Goal: Navigation & Orientation: Find specific page/section

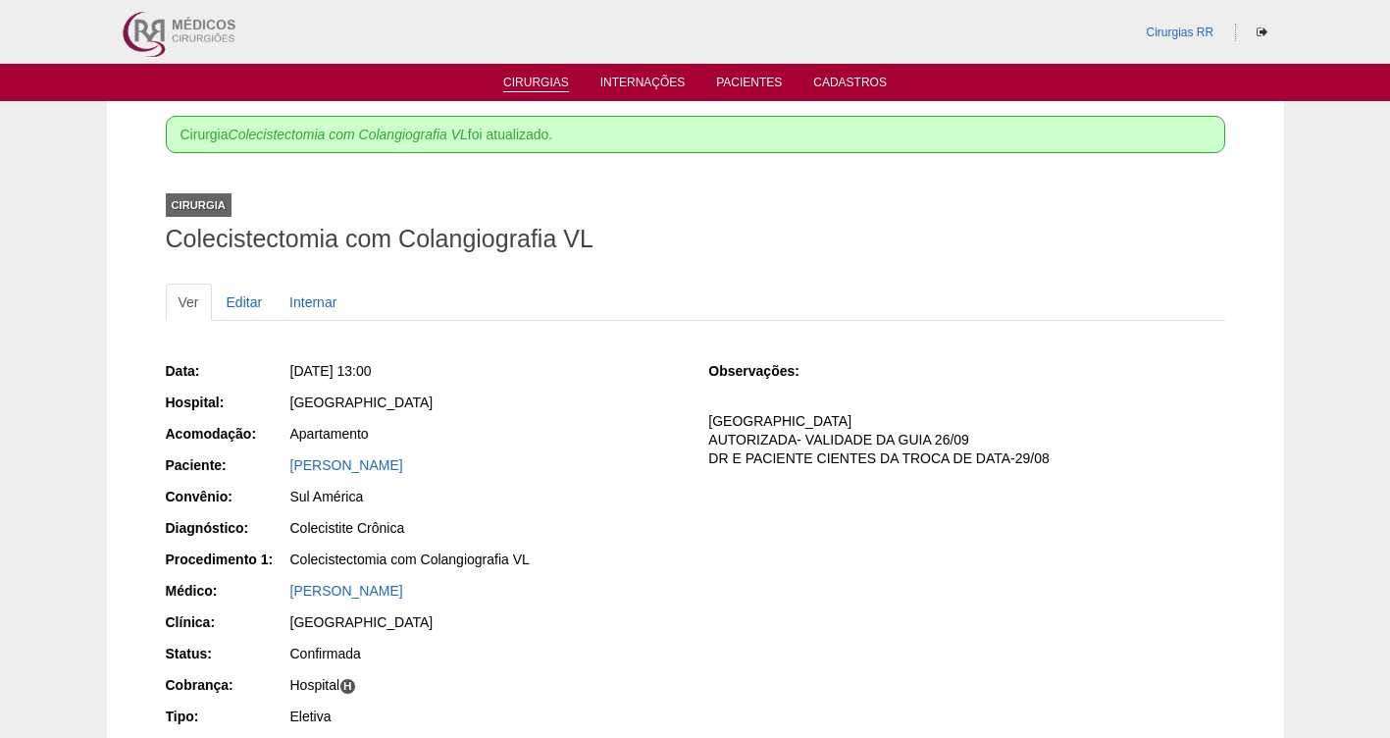
click at [538, 79] on link "Cirurgias" at bounding box center [536, 84] width 66 height 17
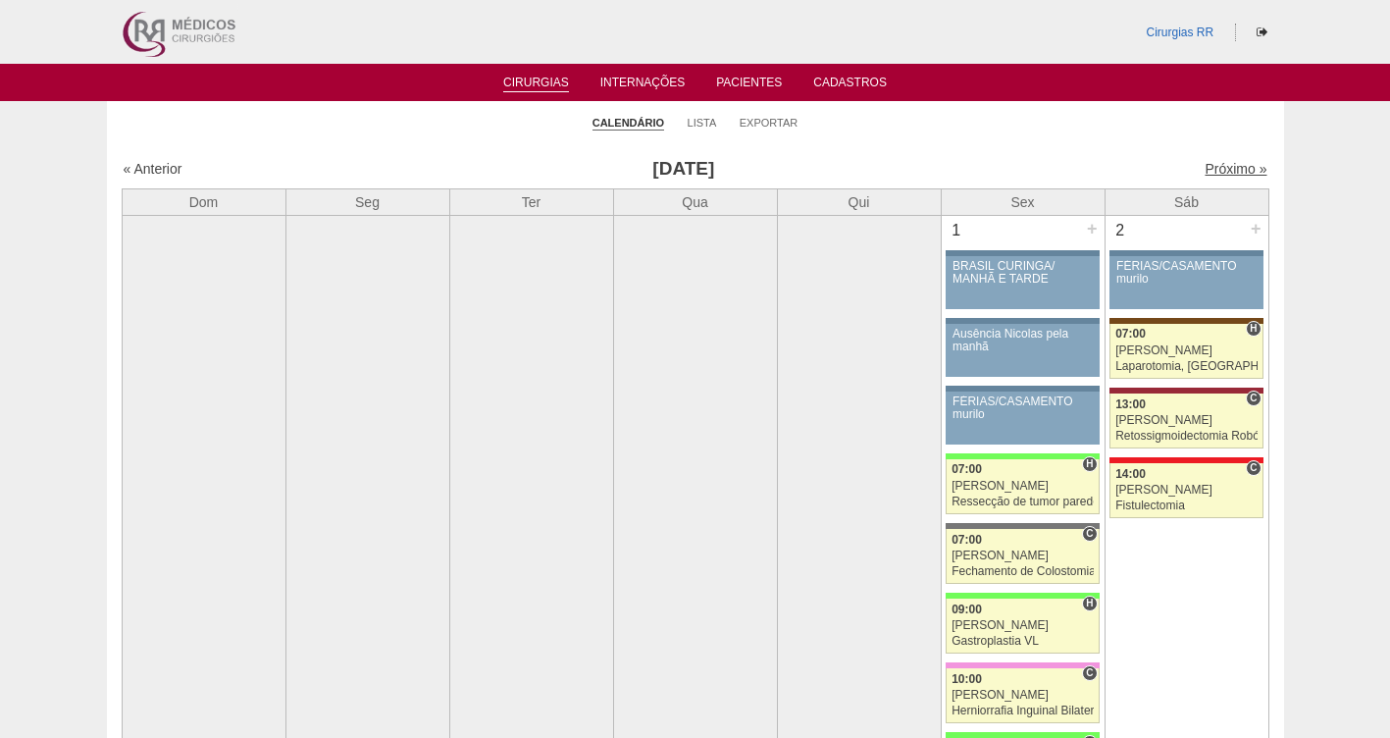
click at [1218, 166] on link "Próximo »" at bounding box center [1236, 169] width 62 height 16
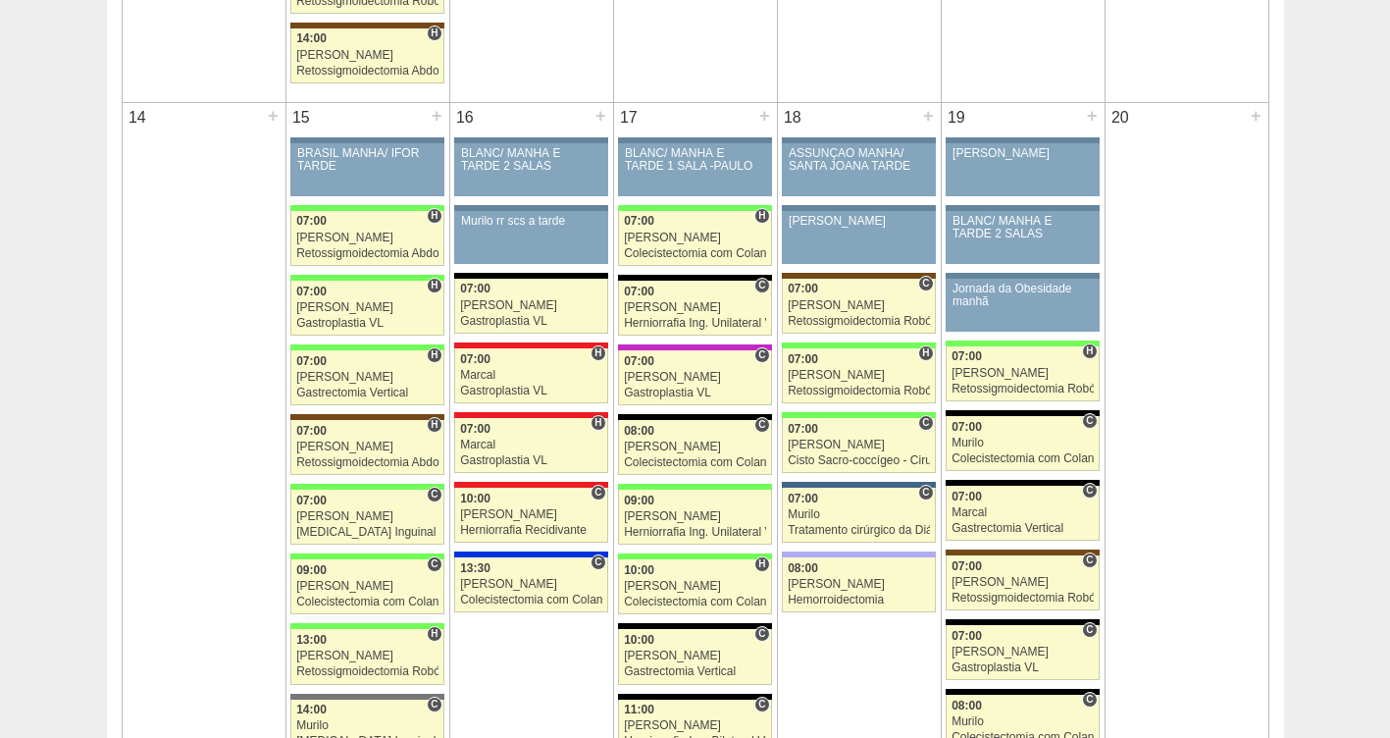
scroll to position [1898, 0]
